Goal: Feedback & Contribution: Contribute content

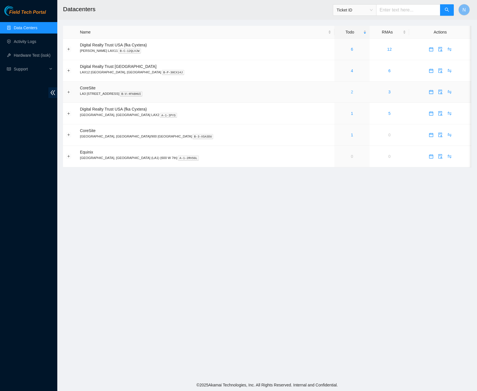
click at [351, 94] on link "2" at bounding box center [352, 92] width 2 height 5
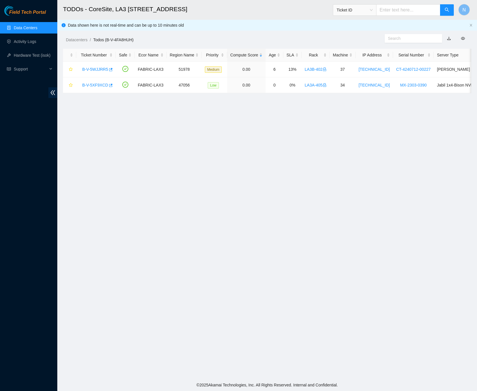
click at [36, 27] on link "Data Centers" at bounding box center [25, 27] width 23 height 5
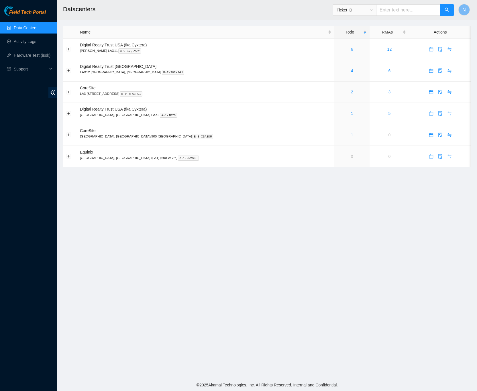
click at [277, 10] on h2 "Datacenters" at bounding box center [226, 9] width 326 height 18
click at [54, 88] on span "double-left" at bounding box center [52, 92] width 9 height 11
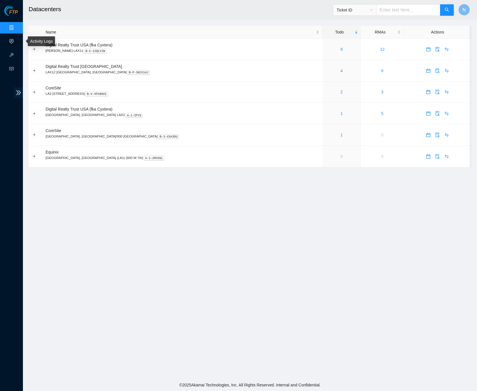
click at [17, 40] on link "Activity Logs" at bounding box center [28, 41] width 23 height 5
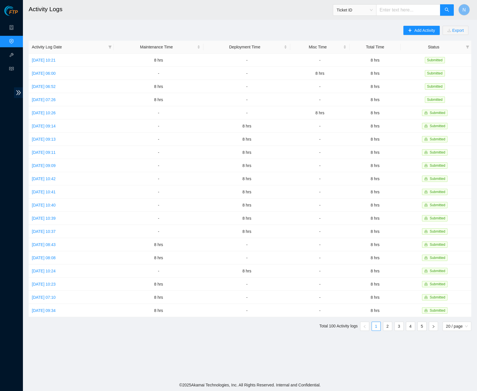
click at [302, 25] on main "Activity Logs Ticket ID N Add Activity Export Activity Log Date Maintenance Tim…" at bounding box center [250, 189] width 454 height 379
click at [410, 30] on icon "plus" at bounding box center [409, 30] width 3 height 0
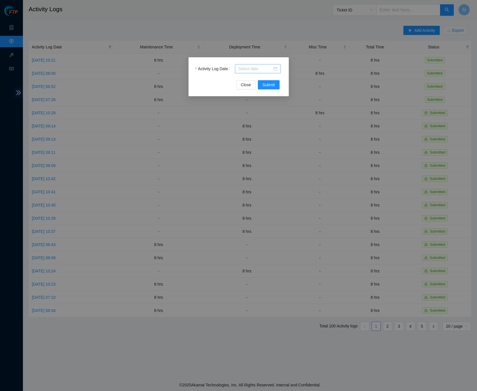
click at [277, 69] on div at bounding box center [257, 69] width 39 height 6
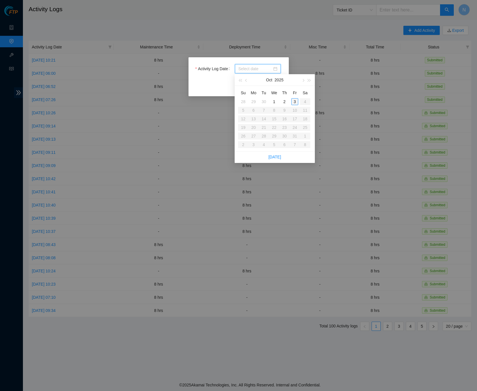
type input "[DATE]"
click at [294, 102] on div "3" at bounding box center [294, 101] width 7 height 7
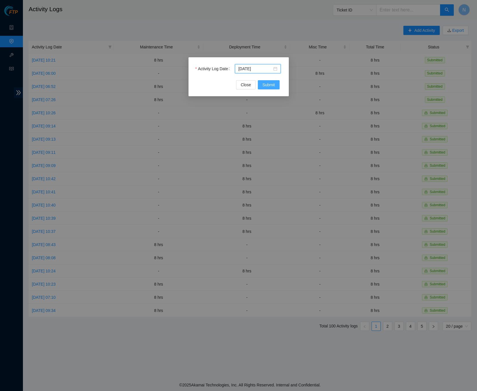
click at [274, 87] on span "Submit" at bounding box center [268, 85] width 13 height 6
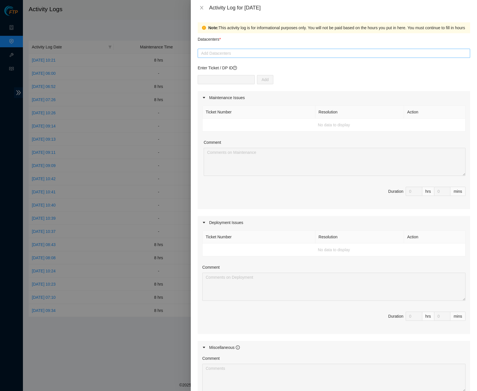
click at [236, 53] on div at bounding box center [333, 53] width 269 height 7
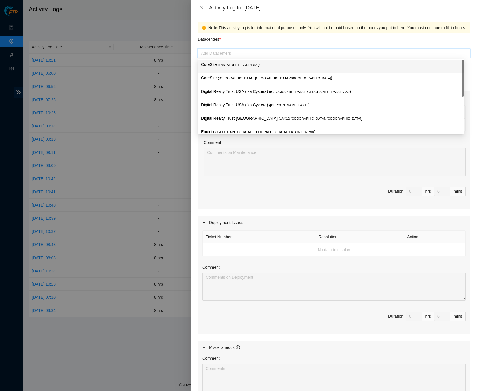
click at [245, 64] on span "( LA3 200 Bauchet St" at bounding box center [238, 64] width 40 height 3
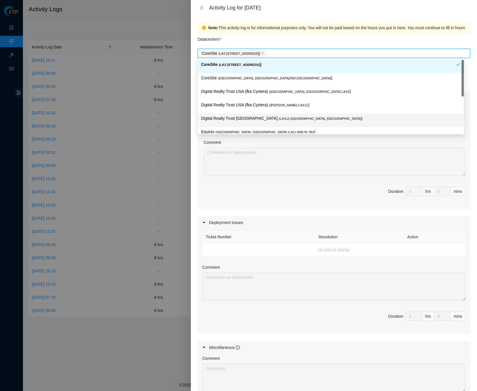
click at [469, 110] on div "Note: This activity log is for informational purposes only. You will not be pai…" at bounding box center [334, 202] width 286 height 375
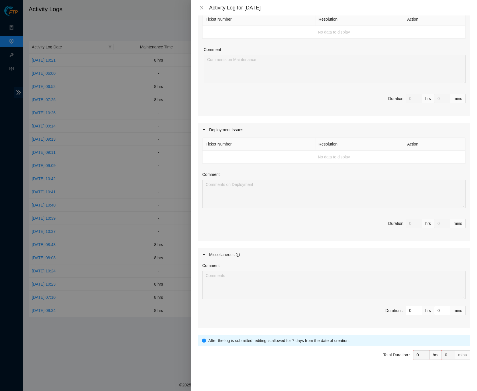
scroll to position [95, 0]
click at [406, 311] on input "0" at bounding box center [414, 310] width 16 height 9
type input "8"
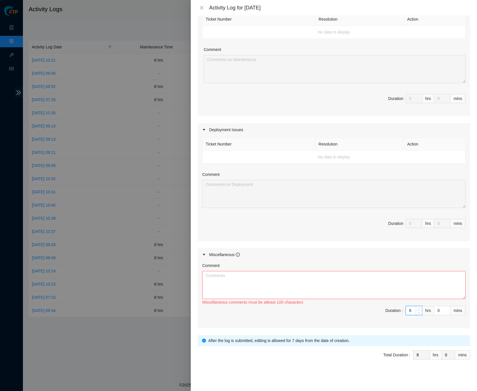
type input "8"
click at [249, 278] on textarea "Comment" at bounding box center [333, 285] width 263 height 28
click at [253, 276] on textarea "Comment" at bounding box center [333, 285] width 263 height 28
paste textarea "-Organized fiber cables in plastic bins in the office area -Fixed blanking pane…"
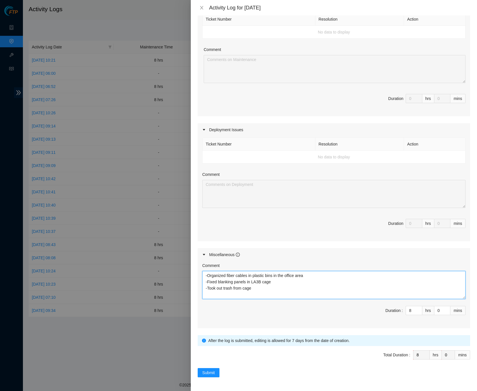
type textarea "-Organized fiber cables in plastic bins in the office area -Fixed blanking pane…"
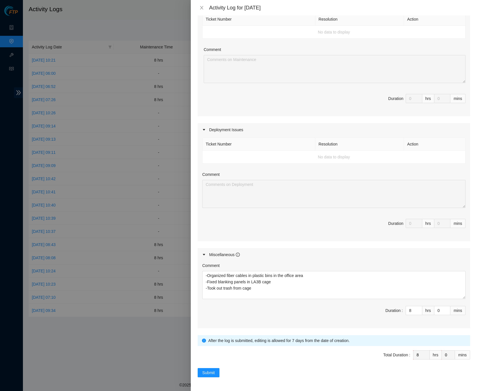
click at [467, 284] on div "Note: This activity log is for informational purposes only. You will not be pai…" at bounding box center [334, 202] width 286 height 375
click at [469, 285] on div "Note: This activity log is for informational purposes only. You will not be pai…" at bounding box center [334, 202] width 286 height 375
click at [467, 276] on div "Note: This activity log is for informational purposes only. You will not be pai…" at bounding box center [334, 202] width 286 height 375
click at [210, 374] on span "Submit" at bounding box center [208, 372] width 13 height 6
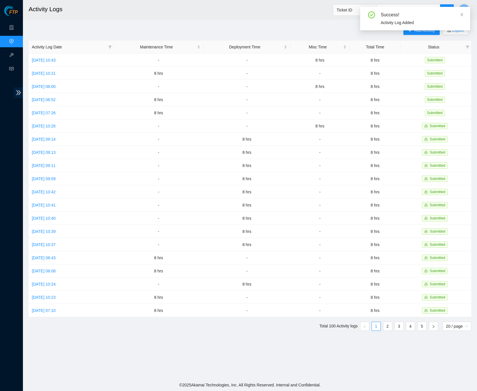
click at [290, 29] on div "Add Activity Export Activity Log Date Maintenance Time Deployment Time Misc Tim…" at bounding box center [250, 181] width 442 height 310
click at [139, 28] on div "Add Activity Export Activity Log Date Maintenance Time Deployment Time Misc Tim…" at bounding box center [250, 181] width 442 height 310
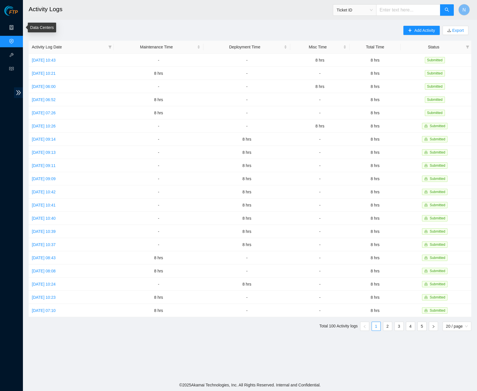
click at [17, 26] on link "Data Centers" at bounding box center [28, 27] width 23 height 5
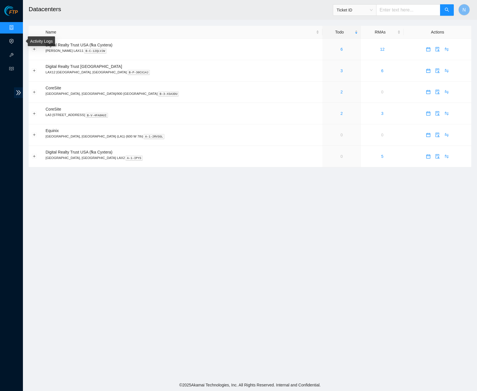
click at [17, 40] on link "Activity Logs" at bounding box center [28, 41] width 23 height 5
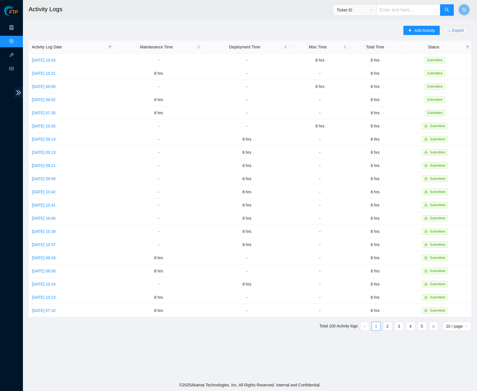
click at [17, 26] on link "Data Centers" at bounding box center [28, 27] width 23 height 5
